Goal: Find specific page/section

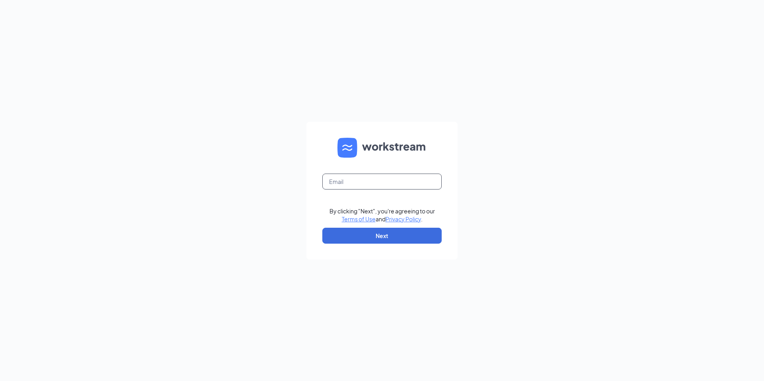
click at [353, 184] on input "text" at bounding box center [381, 181] width 119 height 16
type input "madlutzinc@gmail.com"
click at [370, 236] on button "Next" at bounding box center [381, 235] width 119 height 16
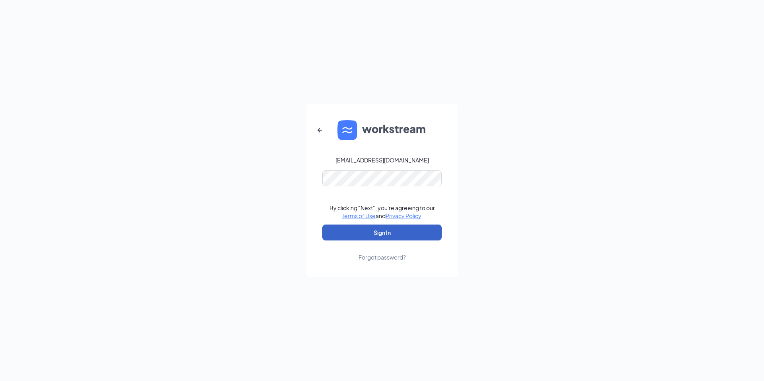
click at [359, 234] on button "Sign In" at bounding box center [381, 232] width 119 height 16
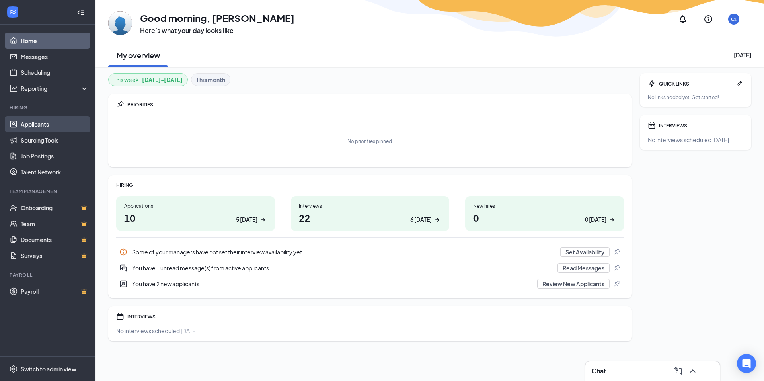
click at [34, 126] on link "Applicants" at bounding box center [55, 124] width 68 height 16
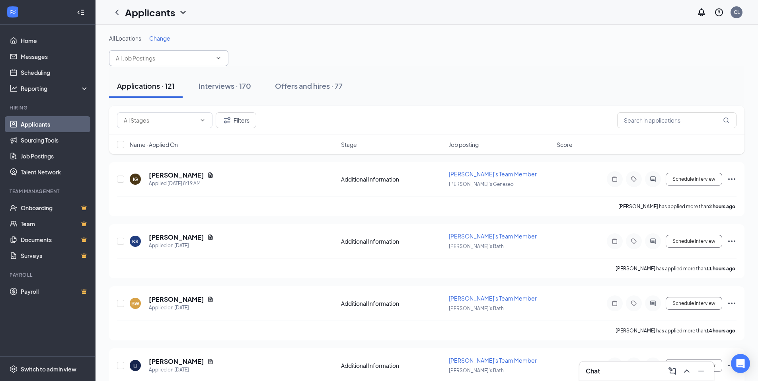
click at [189, 62] on input "text" at bounding box center [164, 58] width 96 height 9
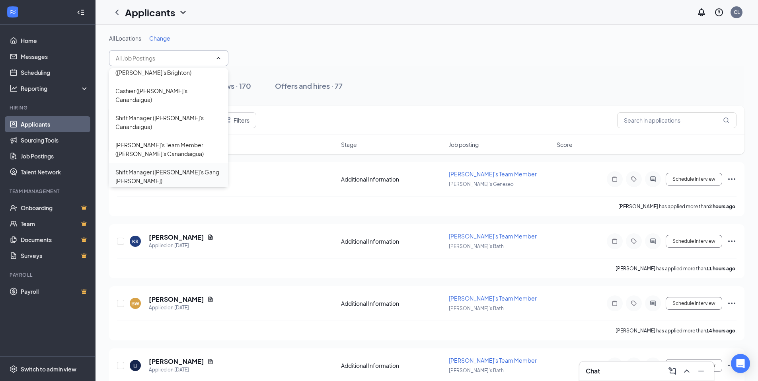
scroll to position [80, 0]
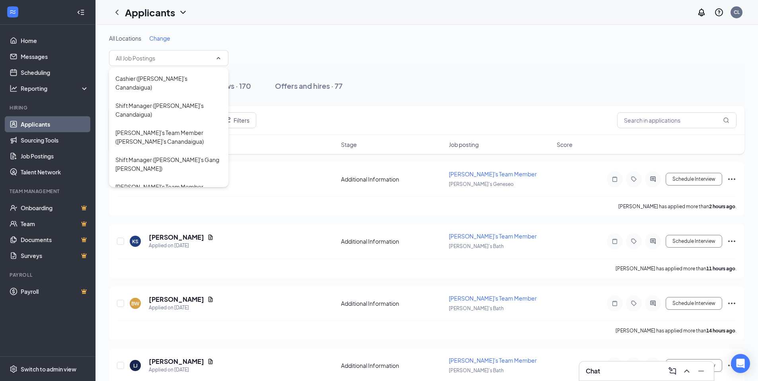
click at [179, 245] on div "[PERSON_NAME]'s Team Member ([PERSON_NAME]'s Geneseo)" at bounding box center [168, 253] width 107 height 17
type input "[PERSON_NAME]'s Team Member ([PERSON_NAME]'s Geneseo)"
